Goal: Task Accomplishment & Management: Use online tool/utility

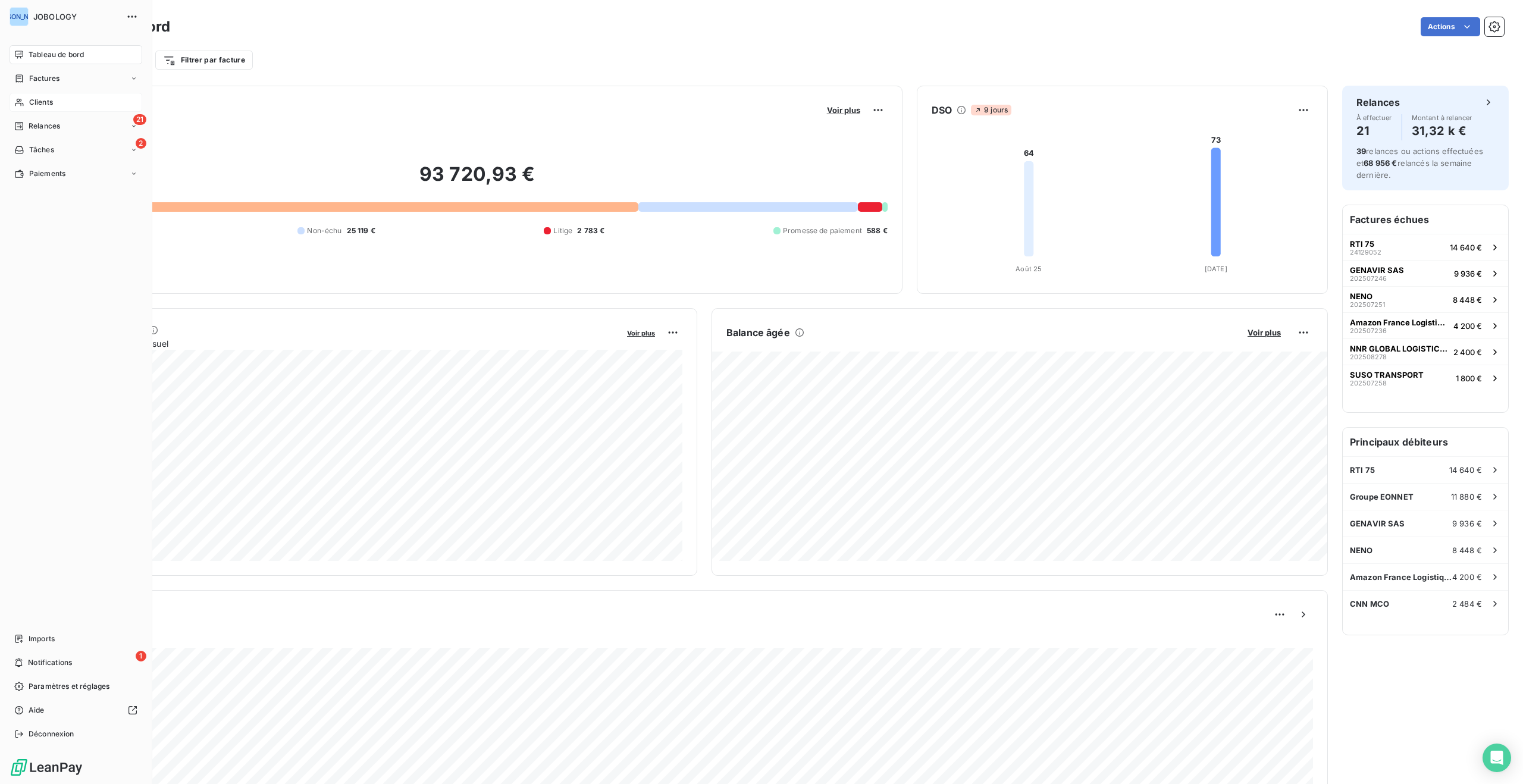
click at [27, 97] on div "Clients" at bounding box center [76, 102] width 133 height 19
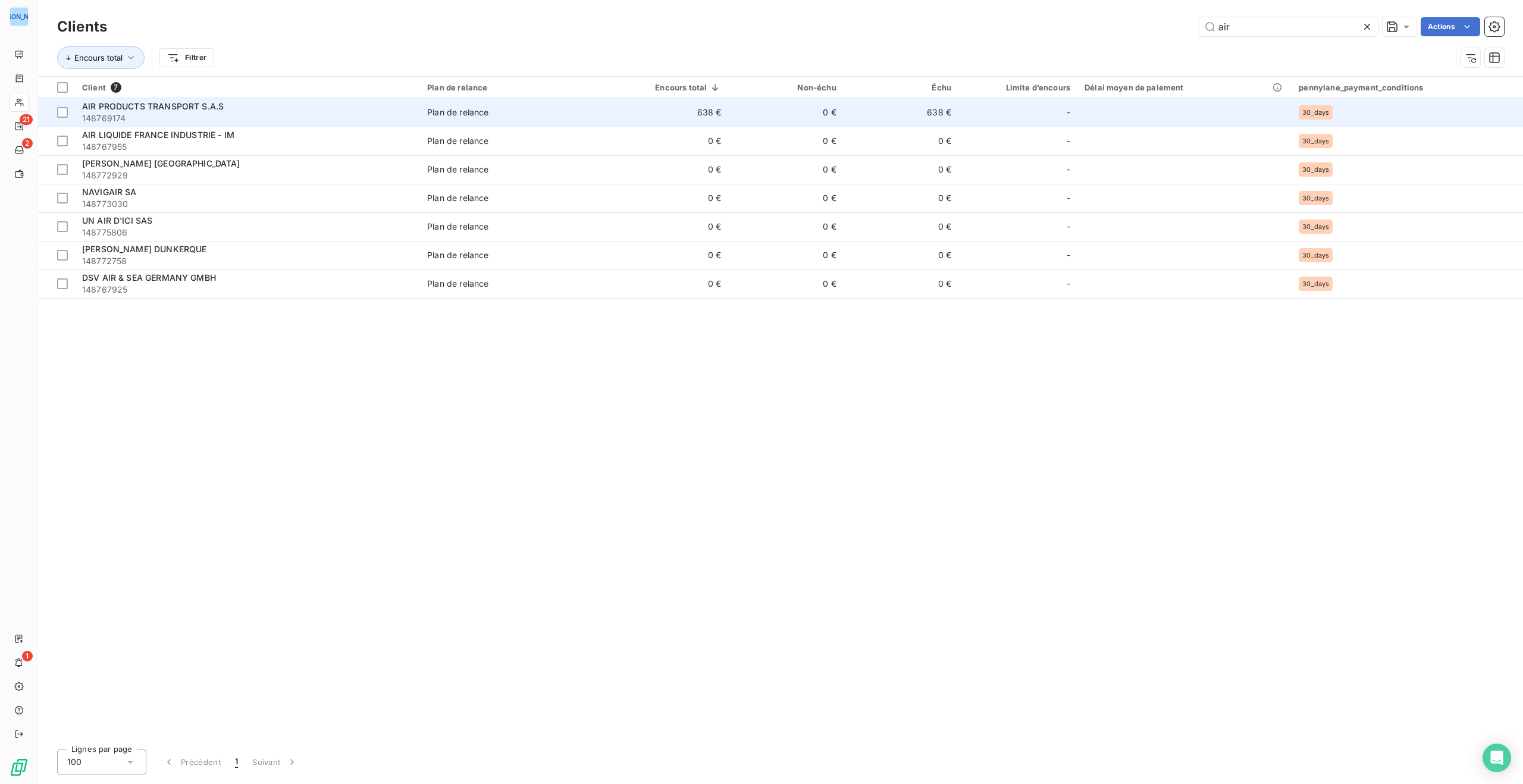
type input "air"
click at [248, 111] on div "AIR PRODUCTS TRANSPORT S.A.S" at bounding box center [248, 106] width 331 height 11
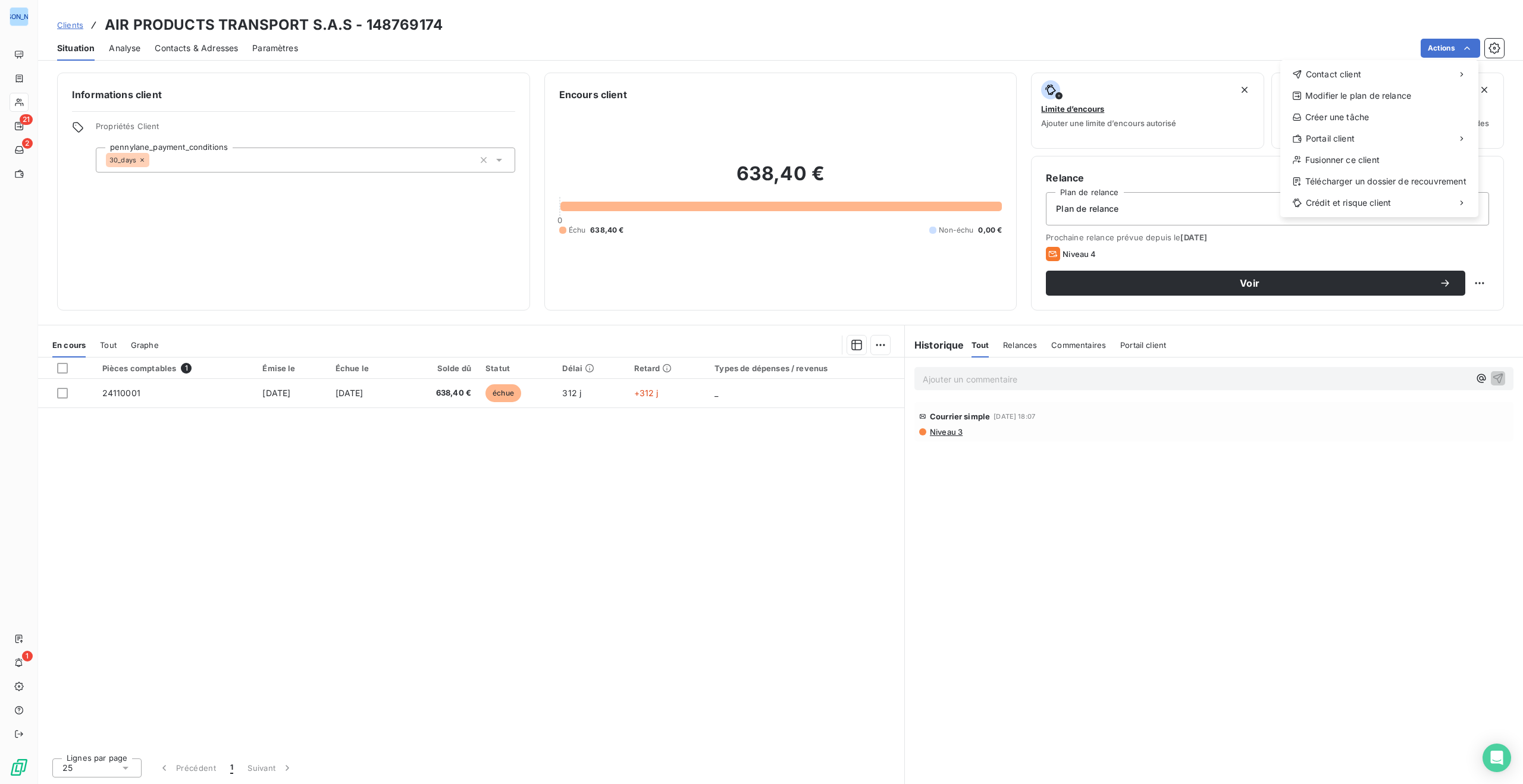
click at [1311, 28] on html "JO 21 2 1 Clients AIR PRODUCTS TRANSPORT S.A.S - 148769174 Situation Analyse Co…" at bounding box center [761, 392] width 1523 height 784
click at [1498, 45] on icon "button" at bounding box center [1494, 48] width 11 height 11
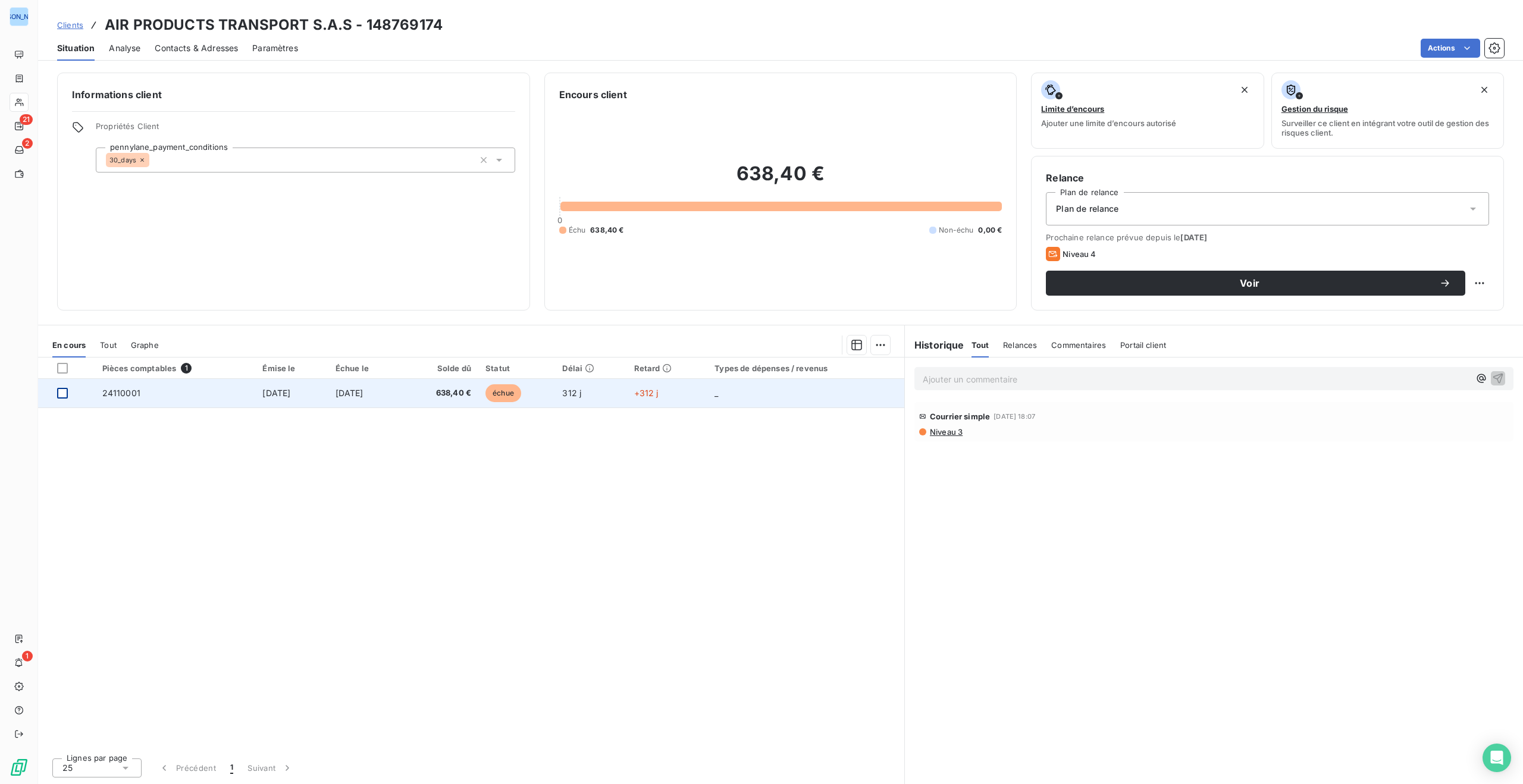
click at [57, 390] on div at bounding box center [62, 392] width 11 height 11
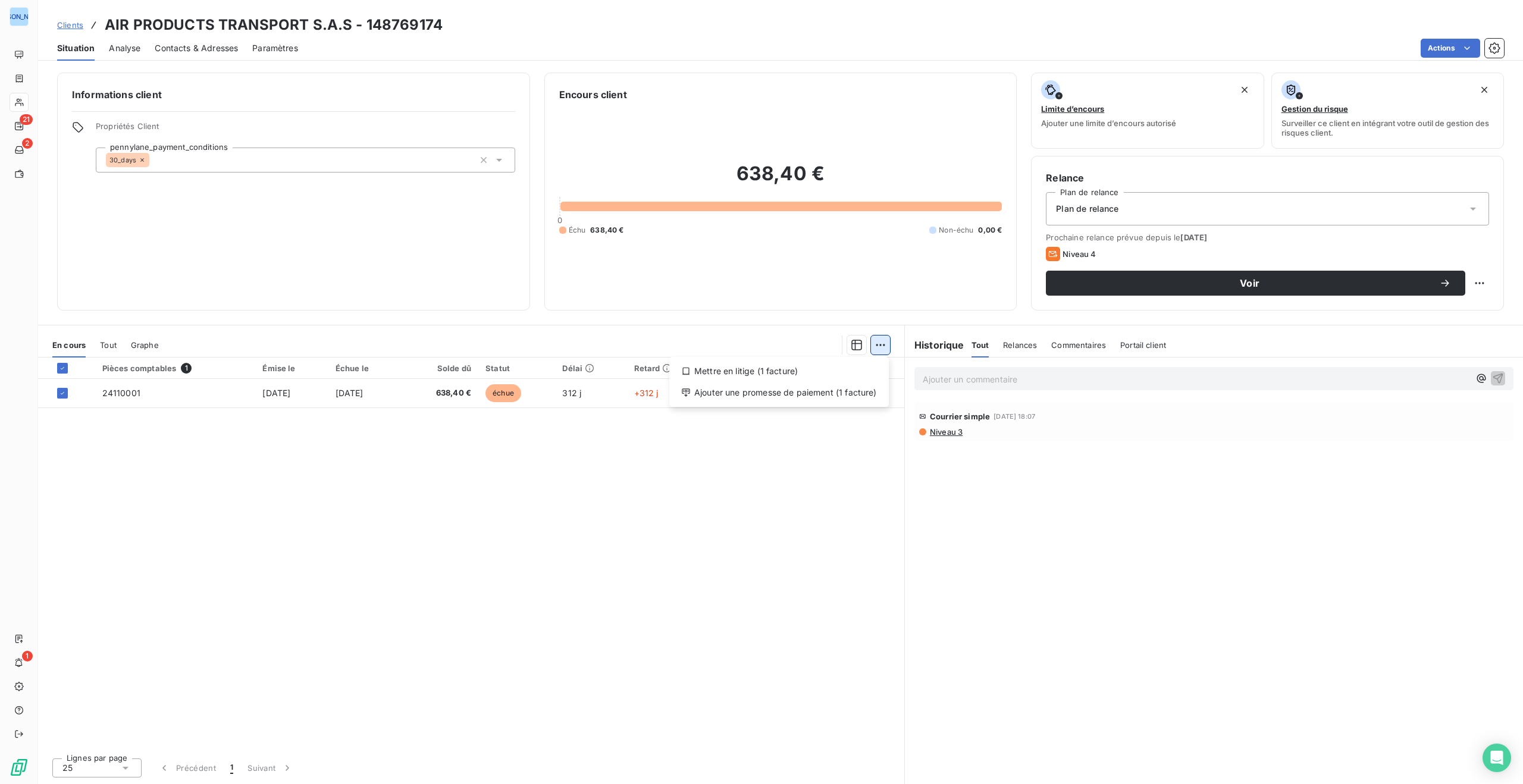
click at [884, 344] on html "JO 21 2 1 Clients AIR PRODUCTS TRANSPORT S.A.S - 148769174 Situation Analyse Co…" at bounding box center [761, 392] width 1523 height 784
click at [841, 392] on div "Ajouter une promesse de paiement (1 facture)" at bounding box center [778, 392] width 210 height 19
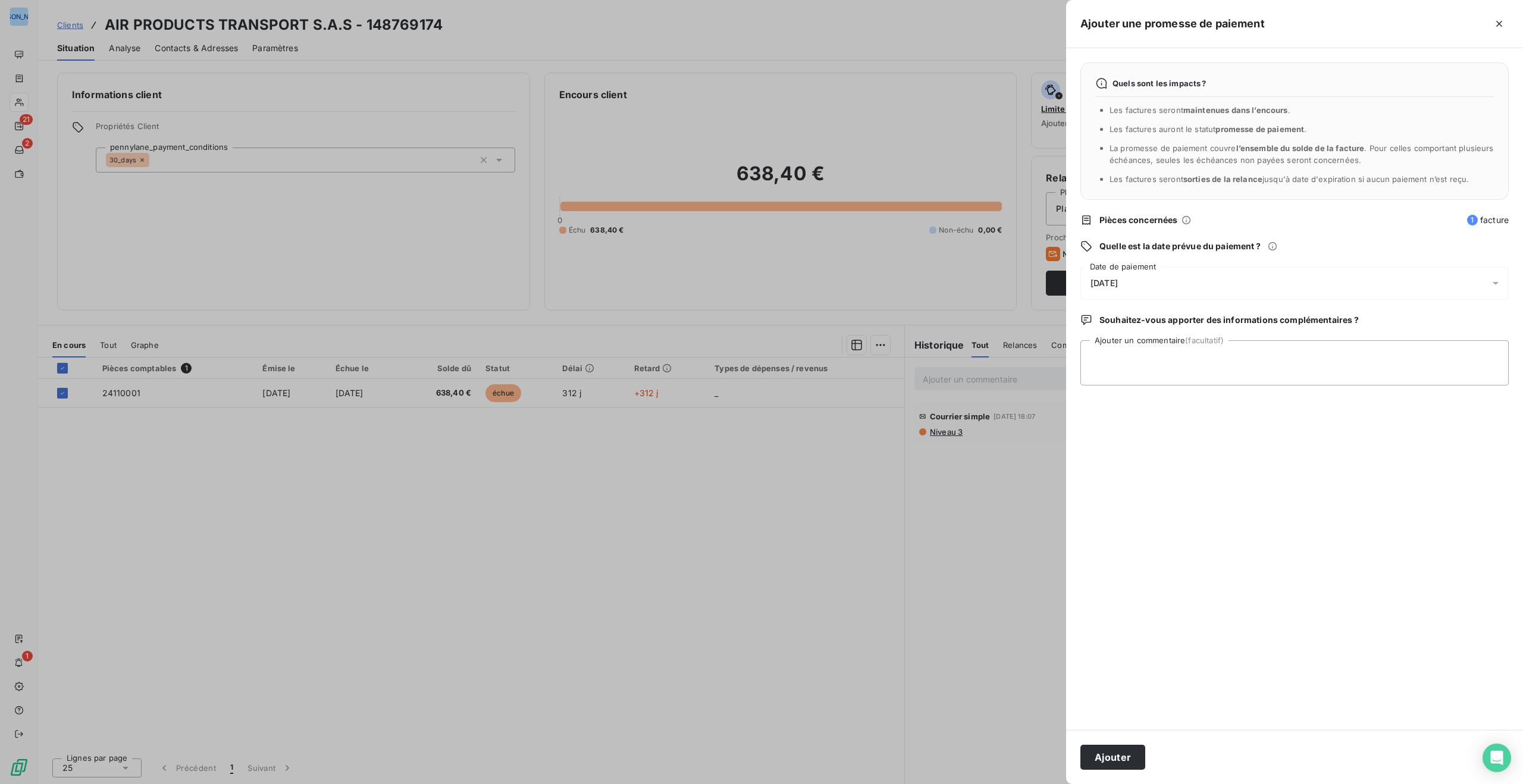
click at [1496, 280] on icon at bounding box center [1495, 283] width 11 height 11
click at [1141, 477] on button "30" at bounding box center [1138, 477] width 24 height 24
click at [1349, 466] on div "Quels sont les impacts ? Les factures seront maintenues dans l’encours . Les fa…" at bounding box center [1294, 389] width 457 height 682
click at [1119, 370] on textarea "Ajouter un commentaire (facultatif)" at bounding box center [1293, 362] width 428 height 45
paste textarea "24110001"
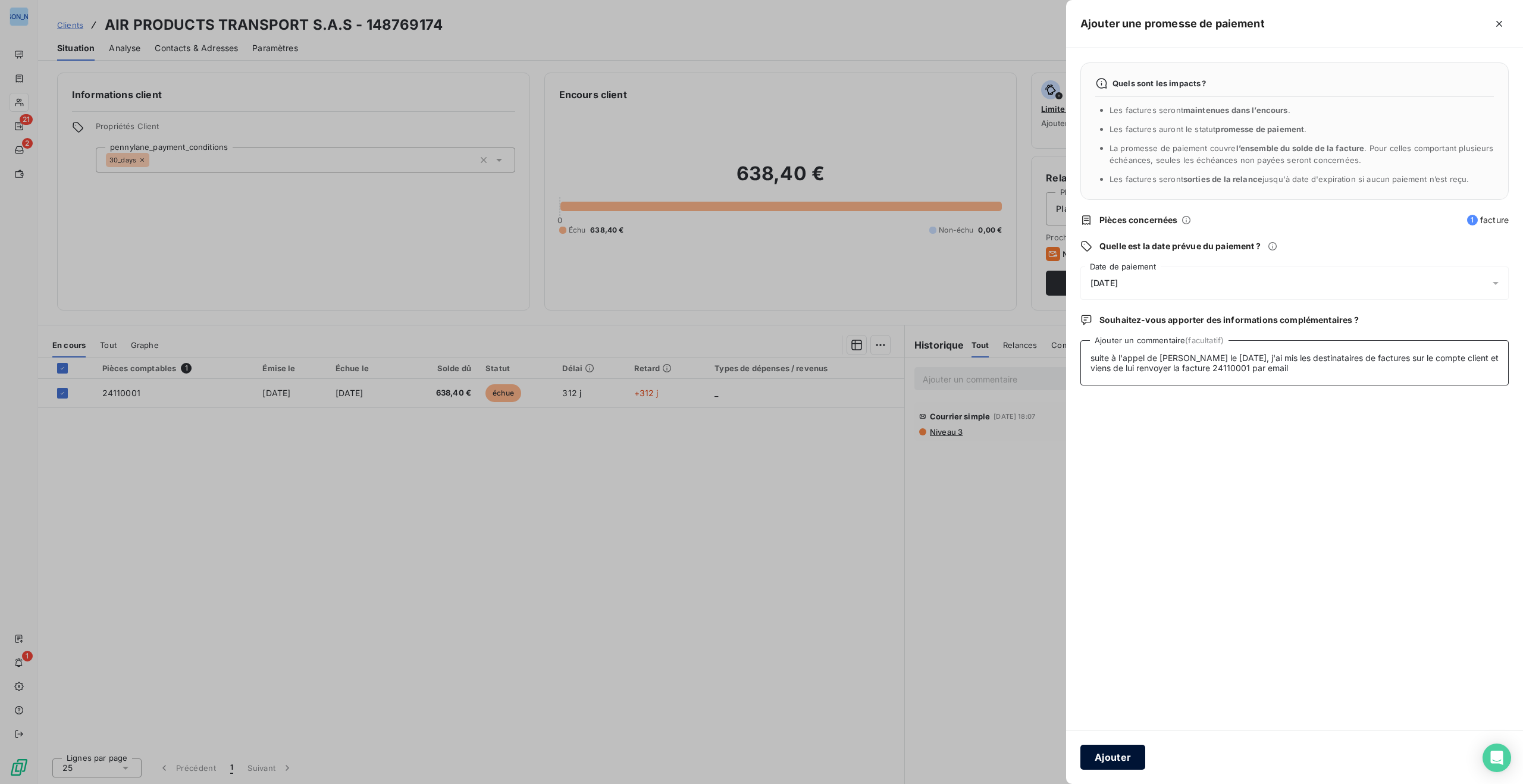
type textarea "suite à l'appel de Mr Berthelot le 10 septembre 2025, j'ai mis les destinataire…"
click at [1113, 756] on button "Ajouter" at bounding box center [1112, 757] width 65 height 25
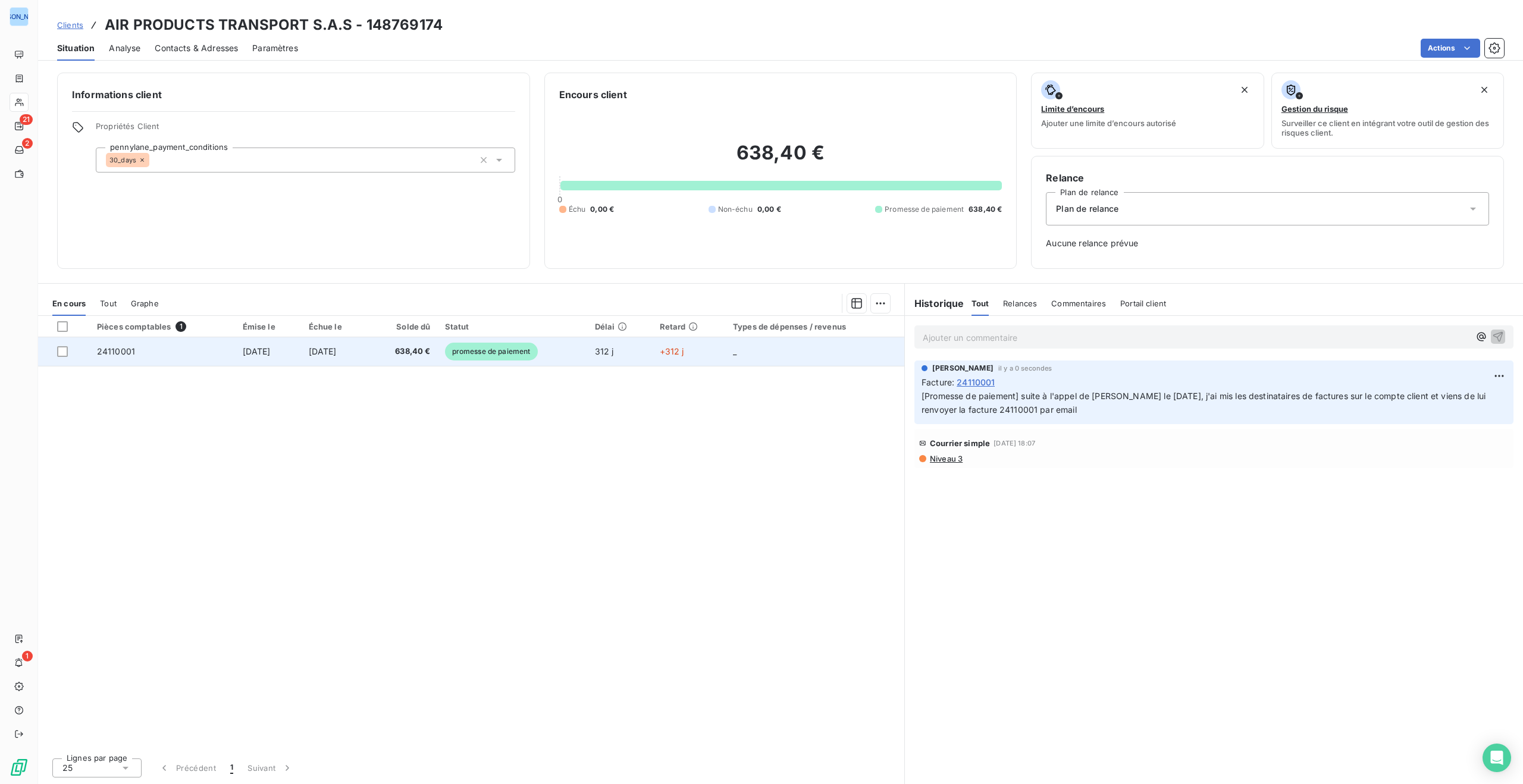
click at [258, 349] on span "2 nov. 2024" at bounding box center [257, 351] width 28 height 11
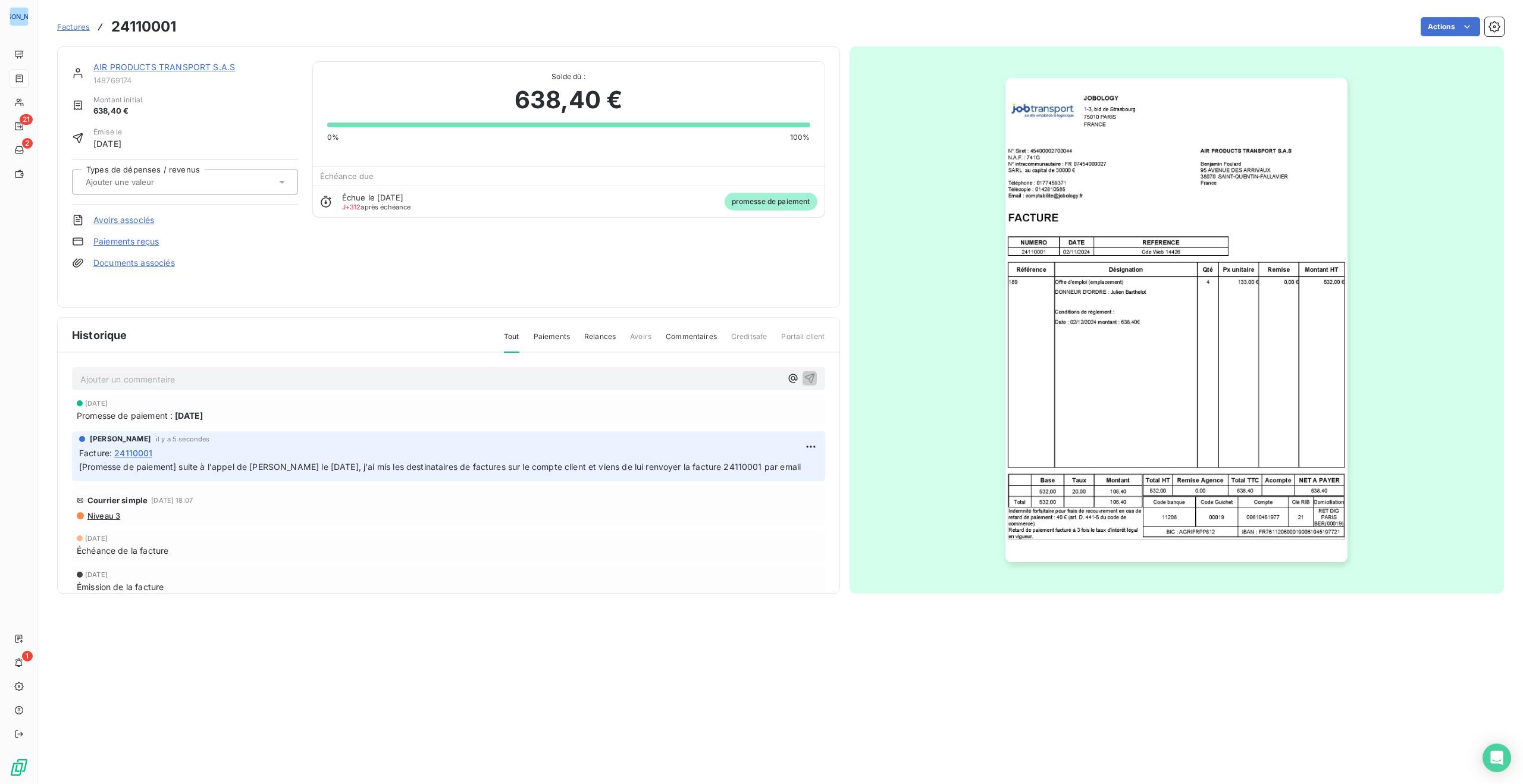
click at [1411, 279] on html "JO 21 2 1 Factures 24110001 Actions AIR PRODUCTS TRANSPORT S.A.S 148769174 Mont…" at bounding box center [761, 392] width 1523 height 784
click at [1226, 212] on img "button" at bounding box center [1176, 320] width 342 height 484
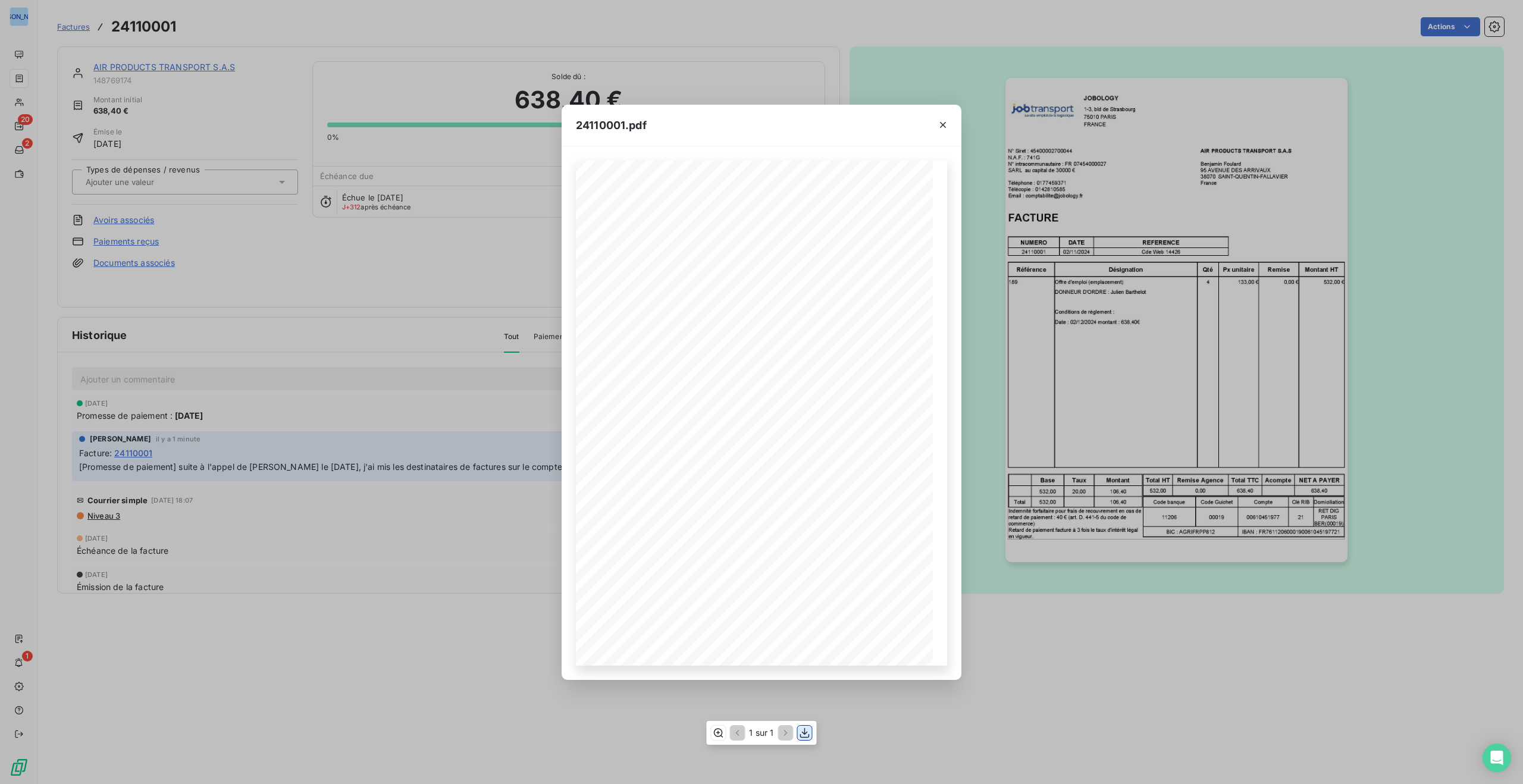
click at [804, 731] on icon "button" at bounding box center [805, 732] width 11 height 11
click at [942, 122] on icon "button" at bounding box center [943, 124] width 11 height 11
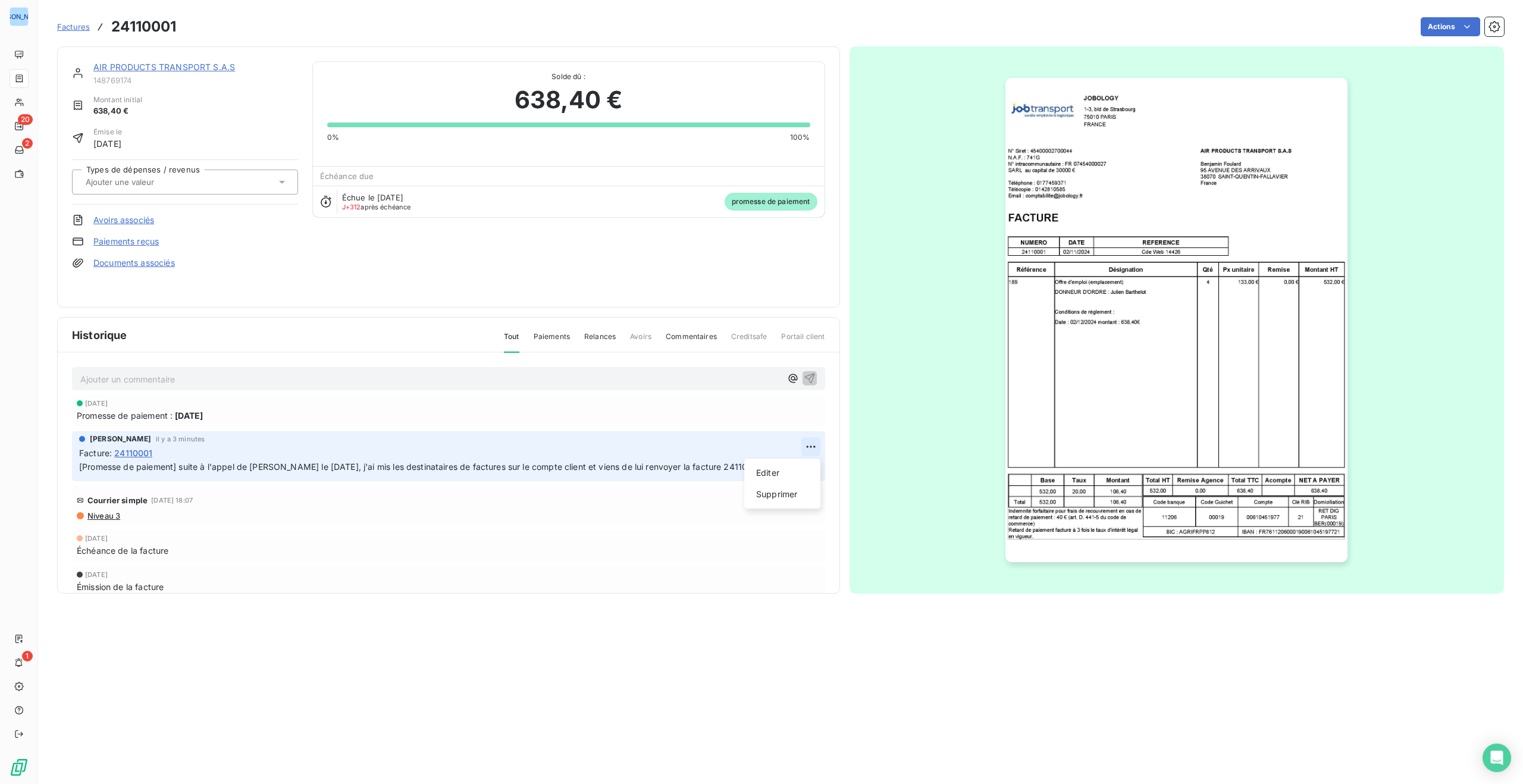
click at [811, 446] on html "JO 20 2 1 Factures 24110001 Actions AIR PRODUCTS TRANSPORT S.A.S 148769174 Mont…" at bounding box center [761, 392] width 1523 height 784
click at [793, 475] on div "Editer" at bounding box center [782, 473] width 67 height 19
drag, startPoint x: 276, startPoint y: 467, endPoint x: 317, endPoint y: 473, distance: 41.4
click at [276, 467] on span "[Promesse de paiement] suite à l'appel de Mr Berthelot le 10 septembre 2025, j'…" at bounding box center [440, 466] width 722 height 11
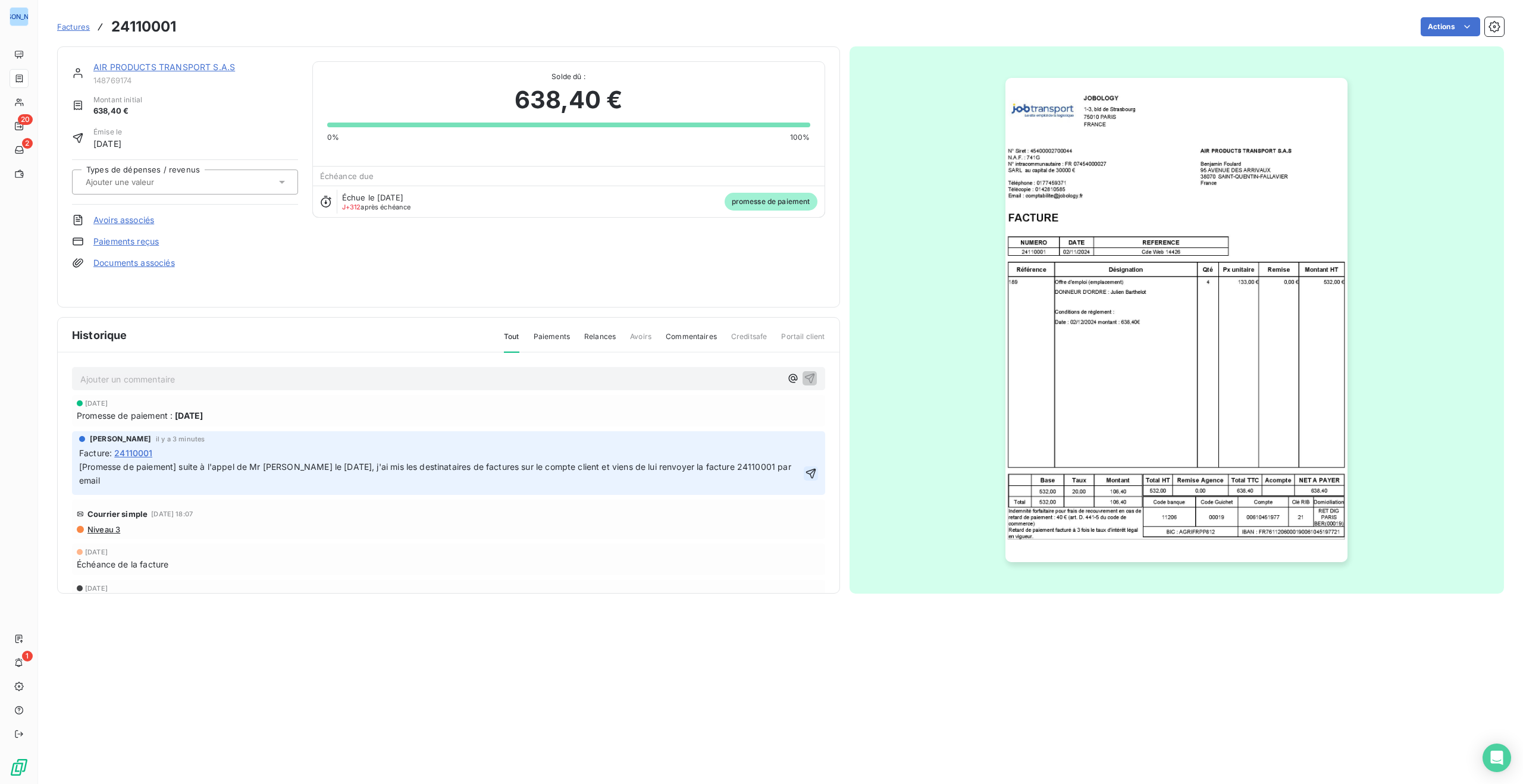
click at [809, 469] on icon "button" at bounding box center [811, 473] width 11 height 11
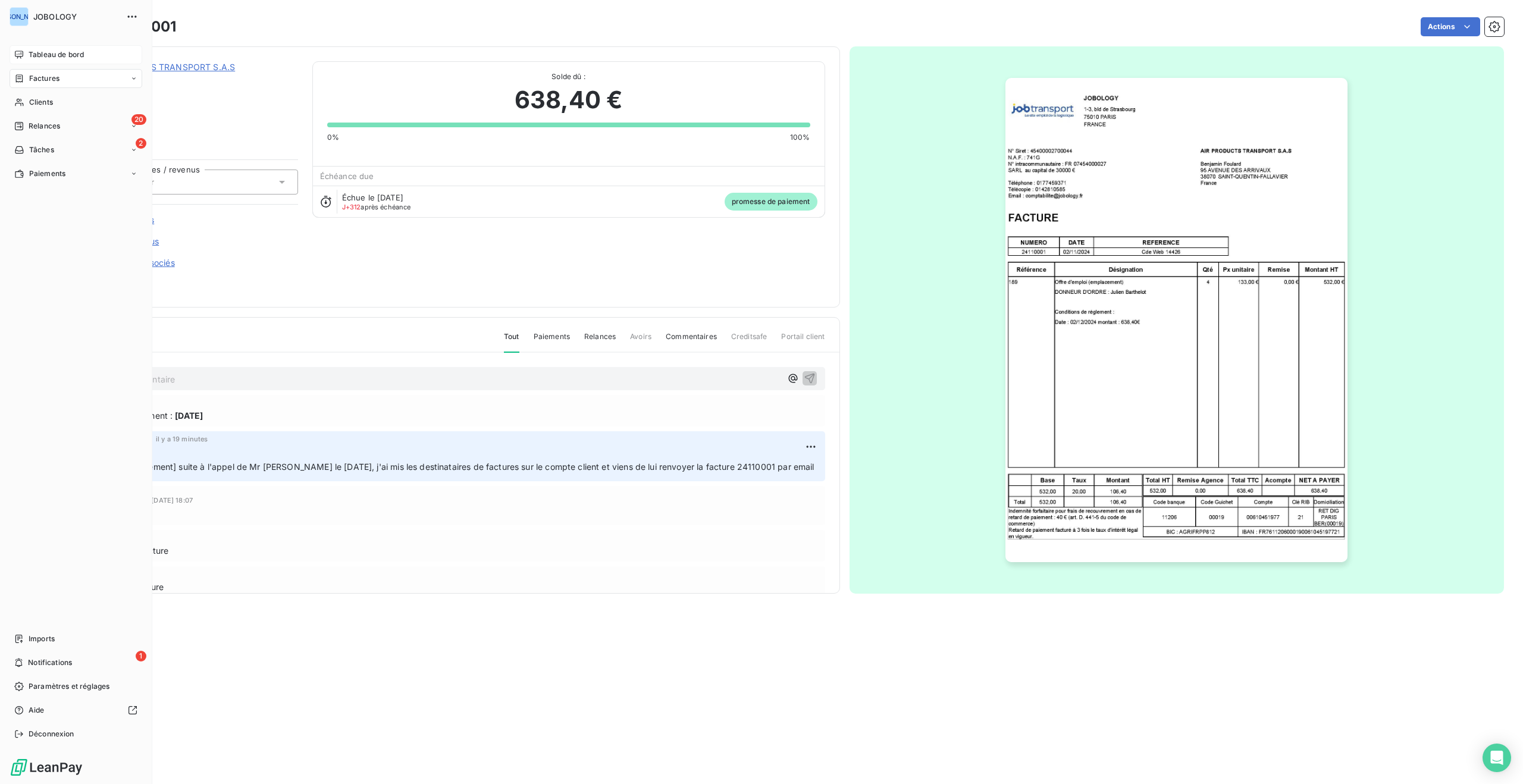
click at [25, 51] on div "Tableau de bord" at bounding box center [76, 55] width 133 height 19
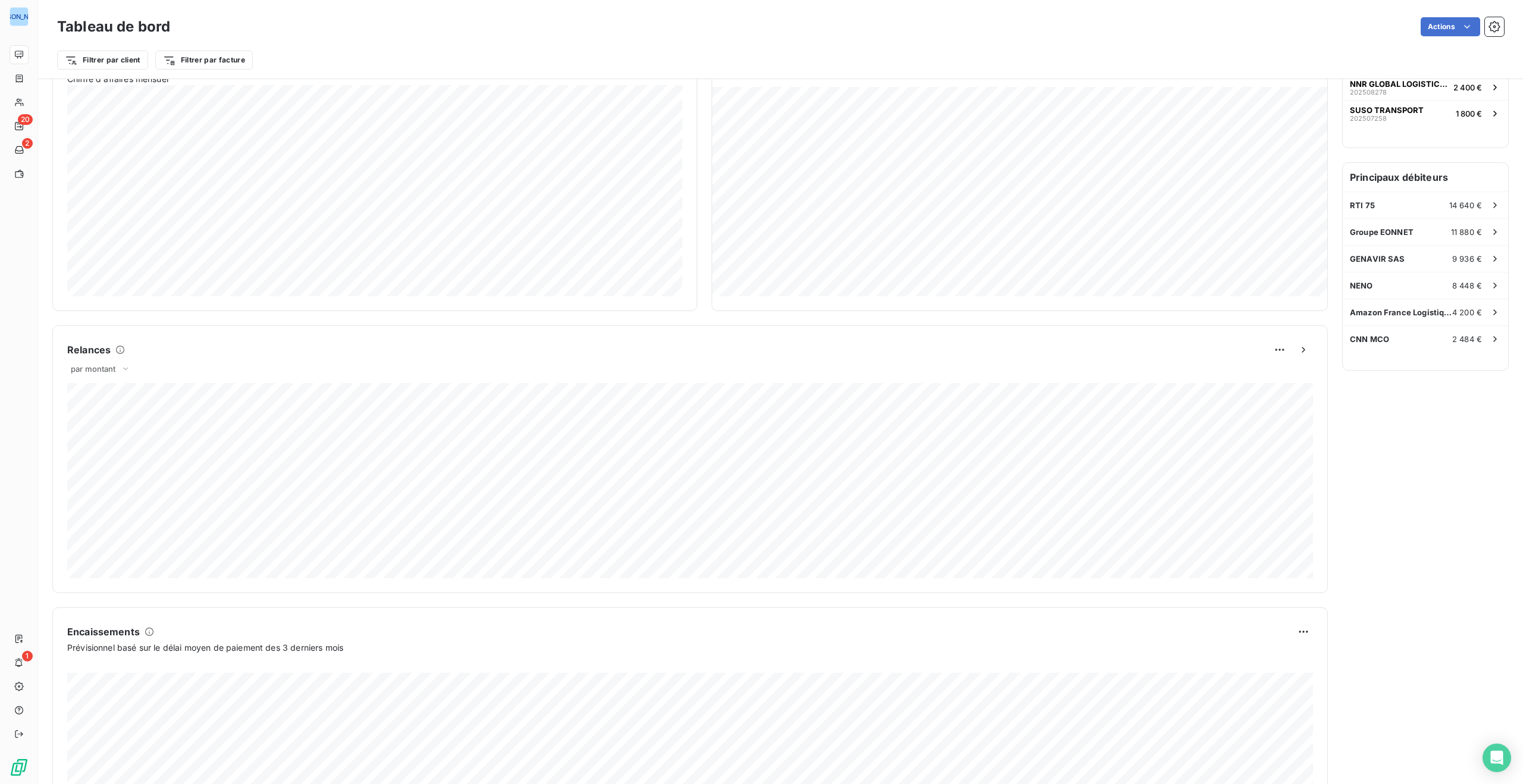
scroll to position [375, 0]
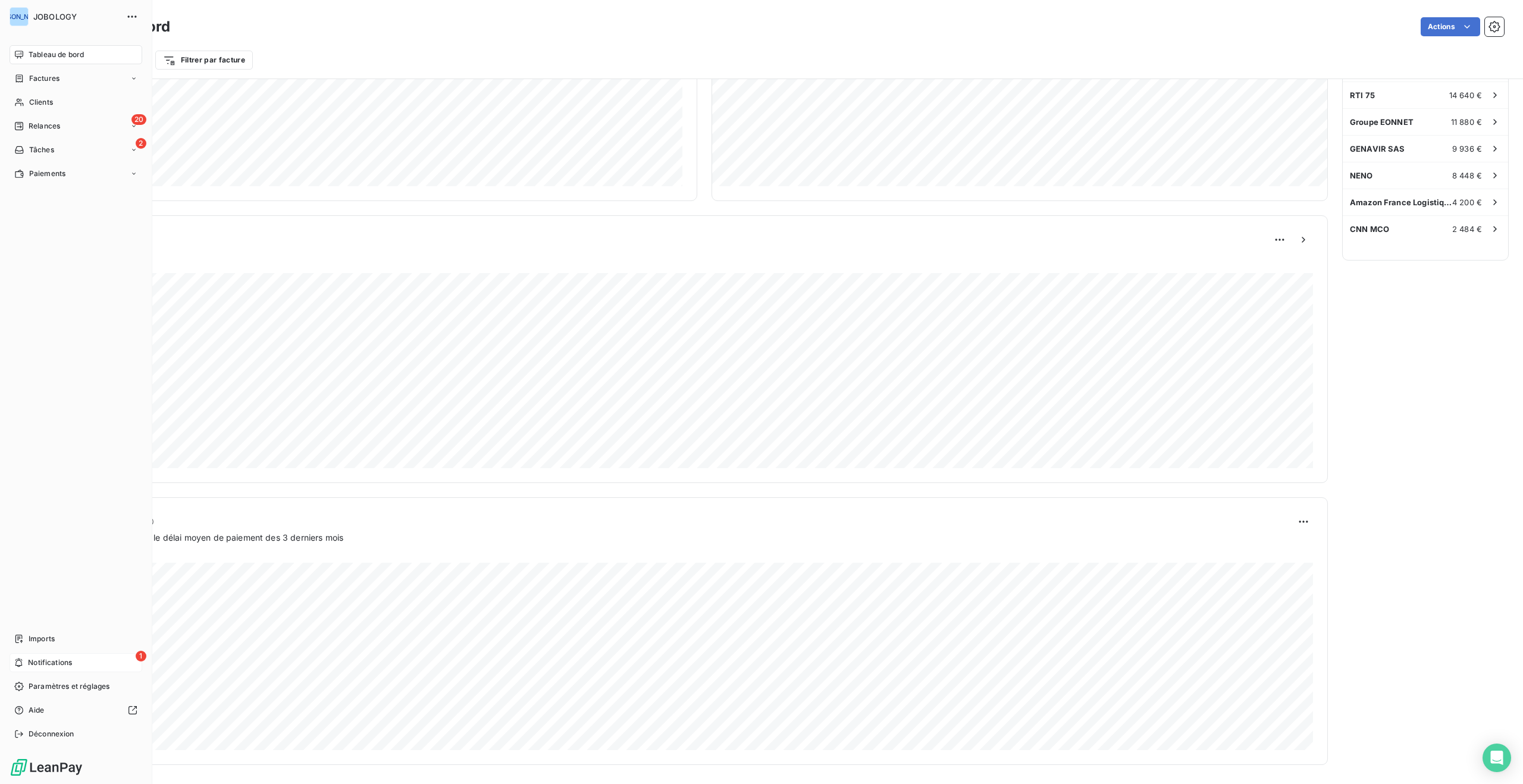
click at [24, 656] on div "1 Notifications" at bounding box center [76, 662] width 133 height 19
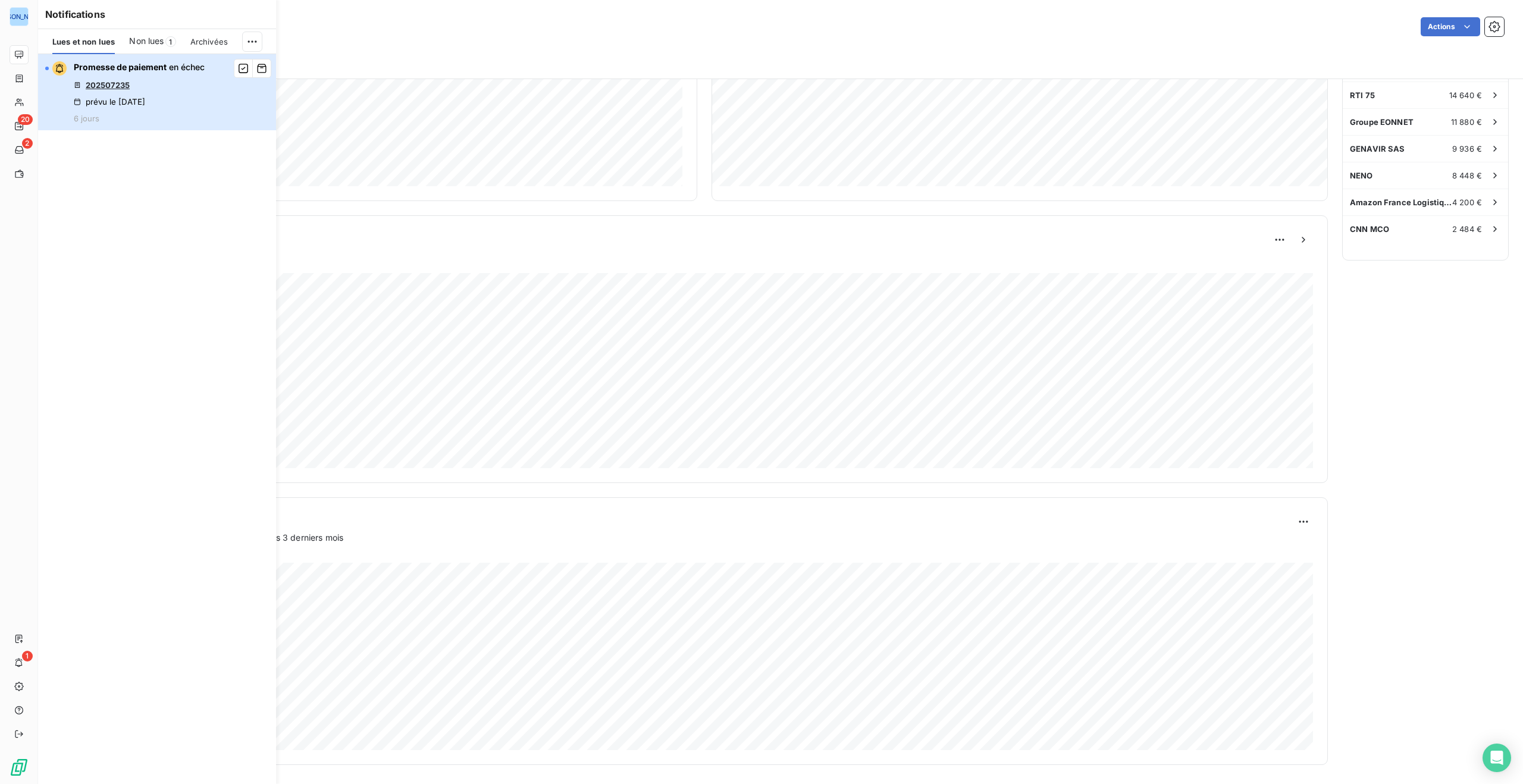
click at [116, 78] on div "Promesse de paiement en échec 202507235 prévu le 3 sept. 2025 6 jours" at bounding box center [139, 92] width 131 height 62
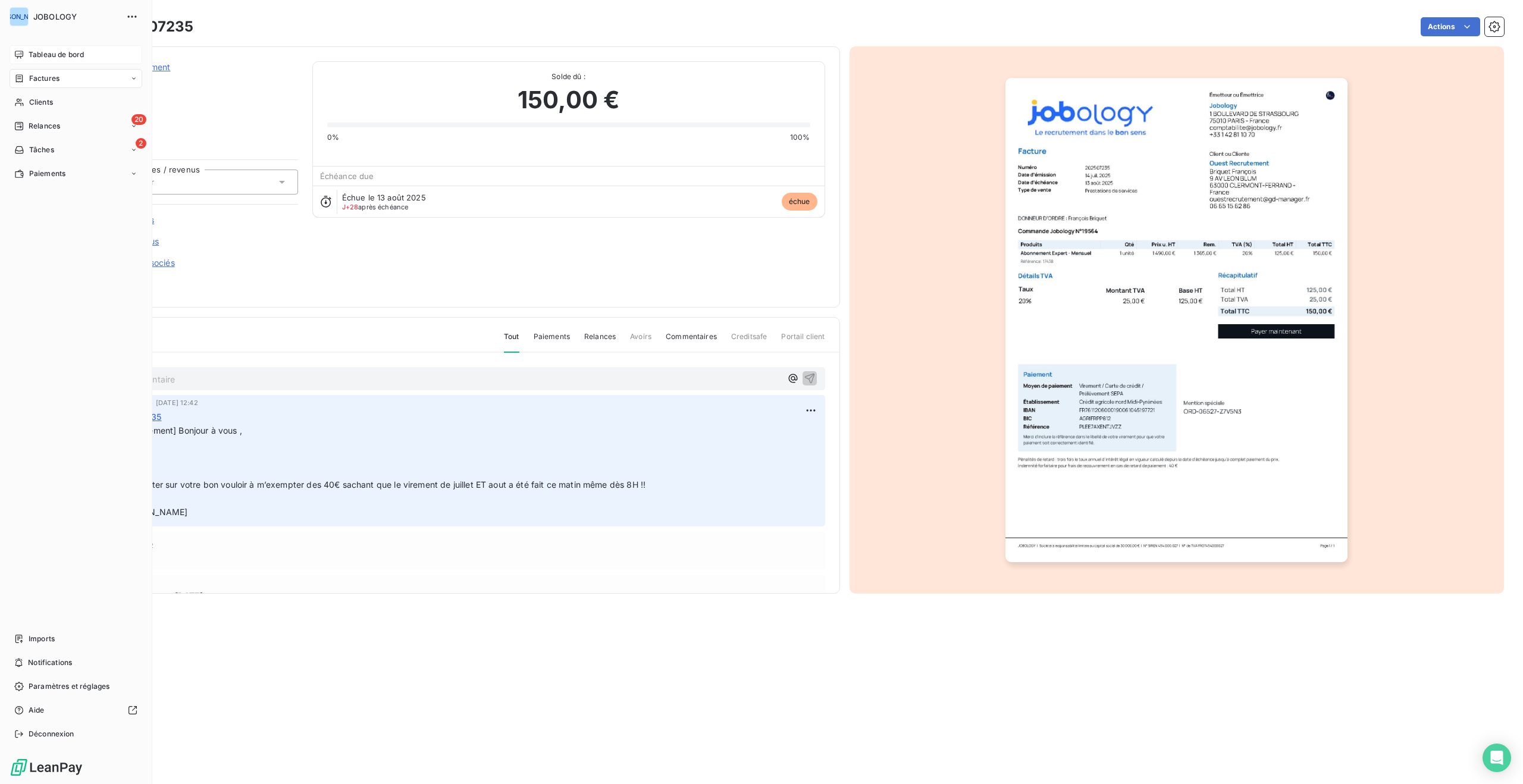
click at [49, 51] on span "Tableau de bord" at bounding box center [56, 55] width 56 height 11
